Goal: Find specific fact: Find specific fact

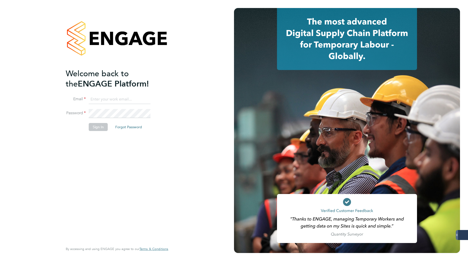
type input "[PERSON_NAME][EMAIL_ADDRESS][DOMAIN_NAME]"
click at [92, 127] on button "Sign In" at bounding box center [98, 127] width 19 height 8
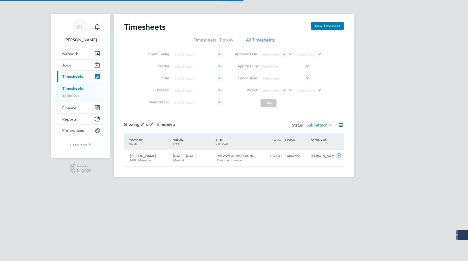
scroll to position [13, 44]
click at [72, 107] on span "Finance" at bounding box center [69, 108] width 14 height 5
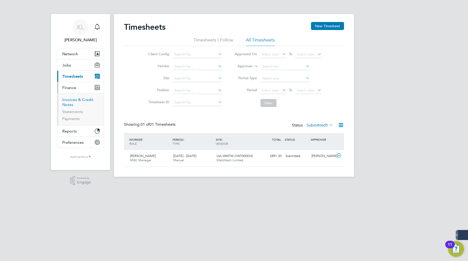
click at [71, 101] on link "Invoices & Credit Notes" at bounding box center [77, 102] width 31 height 10
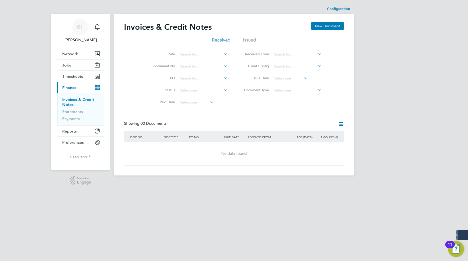
click at [247, 41] on li "Issued" at bounding box center [249, 41] width 13 height 9
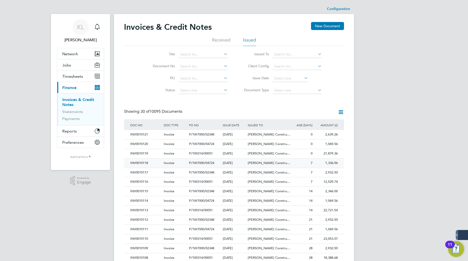
click at [140, 163] on div "INV0010118" at bounding box center [146, 163] width 34 height 9
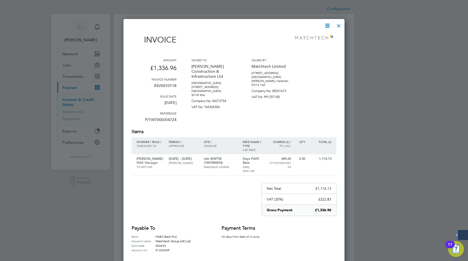
click at [155, 85] on p "INV0010118" at bounding box center [154, 87] width 45 height 13
copy p "INV0010118"
click at [340, 25] on div at bounding box center [339, 24] width 9 height 9
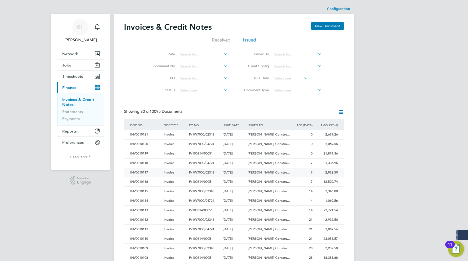
click at [140, 172] on div "INV0010117" at bounding box center [146, 172] width 34 height 9
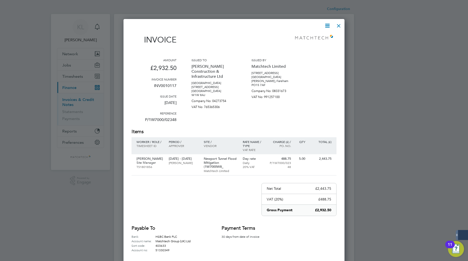
click at [170, 86] on p "INV0010117" at bounding box center [154, 87] width 45 height 13
copy p "INV0010117"
click at [338, 26] on div at bounding box center [339, 24] width 9 height 9
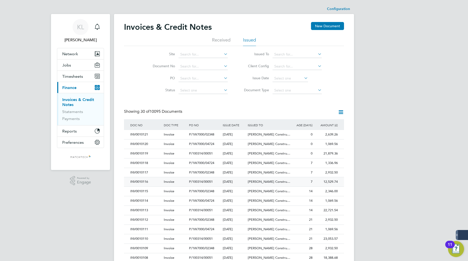
click at [142, 182] on div "INV0010116" at bounding box center [146, 181] width 34 height 9
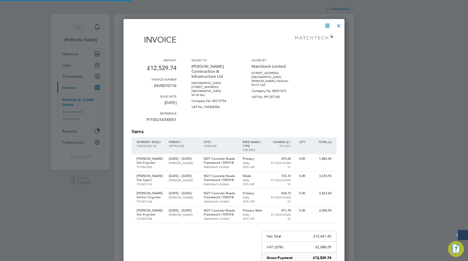
scroll to position [313, 221]
click at [164, 84] on p "INV0010116" at bounding box center [154, 87] width 45 height 13
copy p "INV0010116"
click at [339, 25] on div at bounding box center [339, 24] width 9 height 9
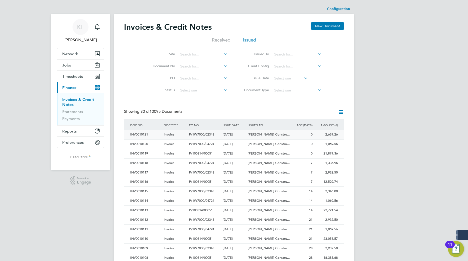
click at [140, 135] on div "INV0010121" at bounding box center [146, 134] width 34 height 9
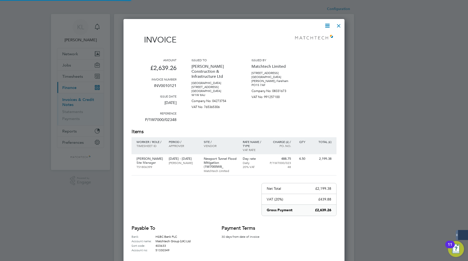
scroll to position [261, 221]
click at [162, 83] on p "INV0010121" at bounding box center [154, 87] width 45 height 13
click at [163, 83] on p "INV0010121" at bounding box center [154, 87] width 45 height 13
copy p "INV0010121"
drag, startPoint x: 338, startPoint y: 24, endPoint x: 331, endPoint y: 37, distance: 14.8
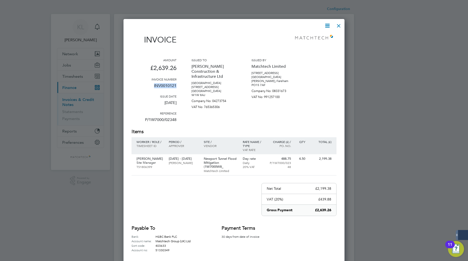
click at [338, 24] on div at bounding box center [339, 24] width 9 height 9
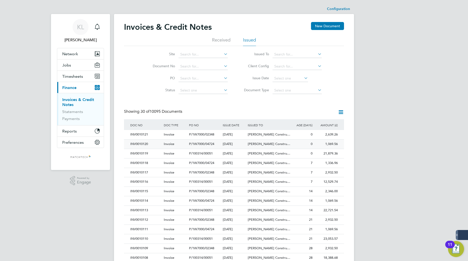
click at [144, 143] on div "INV0010120" at bounding box center [146, 144] width 34 height 9
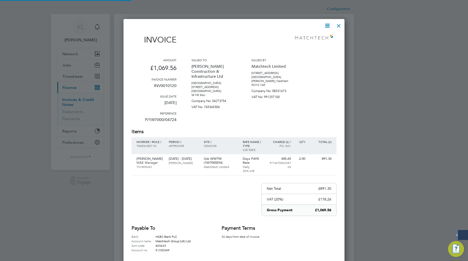
scroll to position [261, 221]
click at [172, 84] on p "INV0010120" at bounding box center [154, 87] width 45 height 13
copy p "INV0010120"
click at [336, 25] on div at bounding box center [339, 24] width 9 height 9
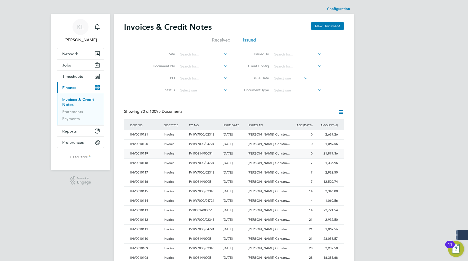
click at [145, 153] on div "INV0010119" at bounding box center [146, 153] width 34 height 9
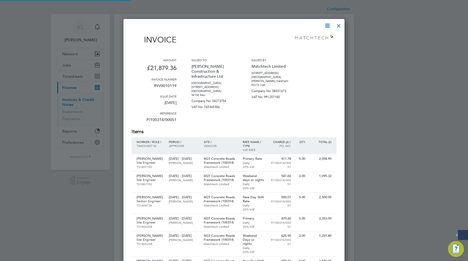
scroll to position [415, 221]
click at [164, 84] on p "INV0010119" at bounding box center [154, 87] width 45 height 13
copy p "INV0010119"
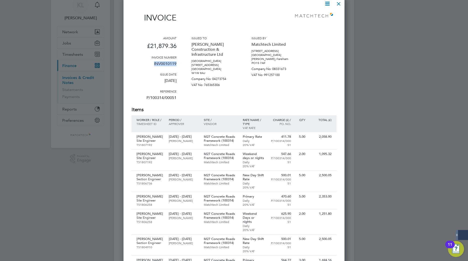
scroll to position [50, 0]
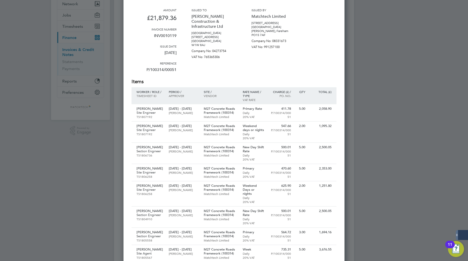
drag, startPoint x: 387, startPoint y: 110, endPoint x: 385, endPoint y: 113, distance: 3.2
click at [387, 110] on div at bounding box center [234, 130] width 468 height 261
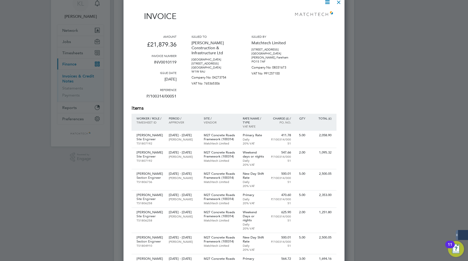
scroll to position [0, 0]
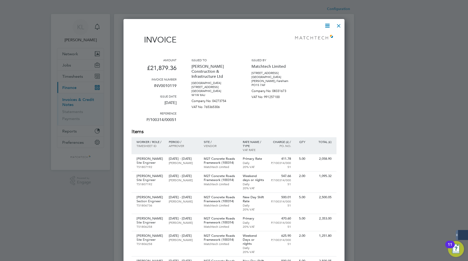
click at [337, 27] on div at bounding box center [339, 24] width 9 height 9
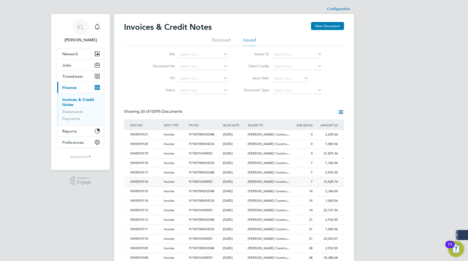
click at [139, 182] on div "INV0010116" at bounding box center [146, 181] width 34 height 9
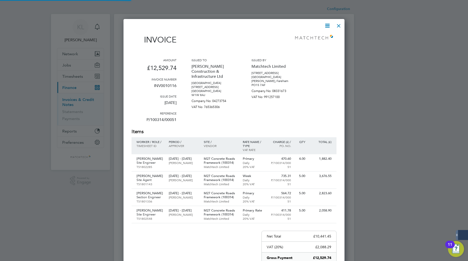
scroll to position [313, 221]
click at [340, 25] on div at bounding box center [339, 24] width 9 height 9
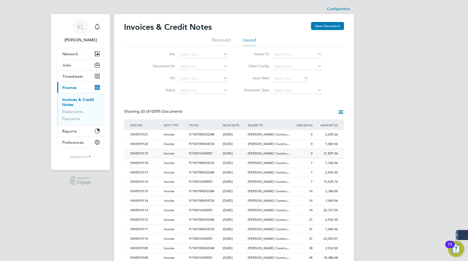
click at [142, 154] on div "INV0010119" at bounding box center [146, 153] width 34 height 9
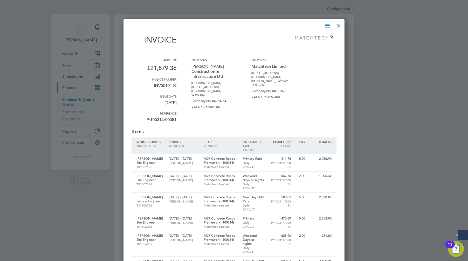
scroll to position [415, 221]
click at [165, 85] on p "INV0010119" at bounding box center [154, 87] width 45 height 13
copy p "INV0010119"
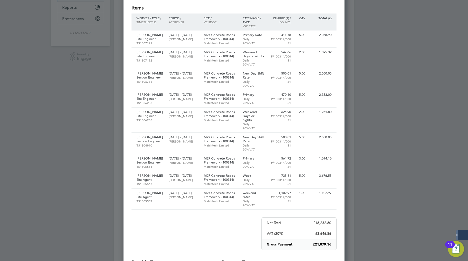
scroll to position [150, 0]
